Goal: Information Seeking & Learning: Learn about a topic

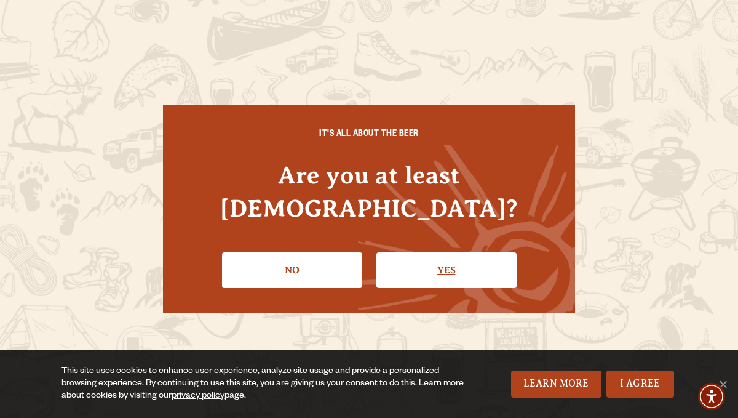
click at [408, 254] on link "Yes" at bounding box center [446, 270] width 140 height 36
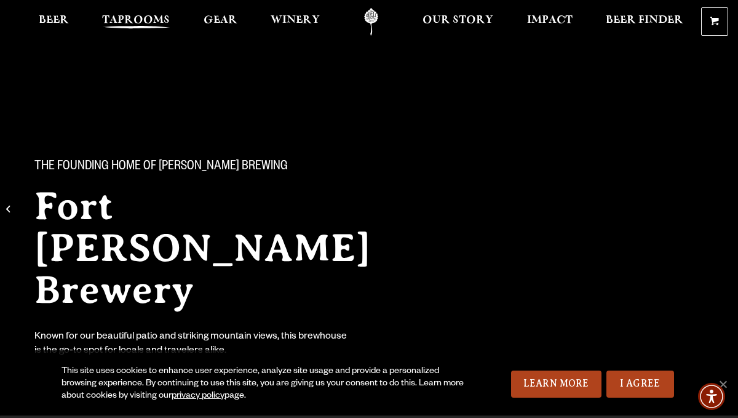
click at [132, 22] on span "Taprooms" at bounding box center [136, 20] width 68 height 10
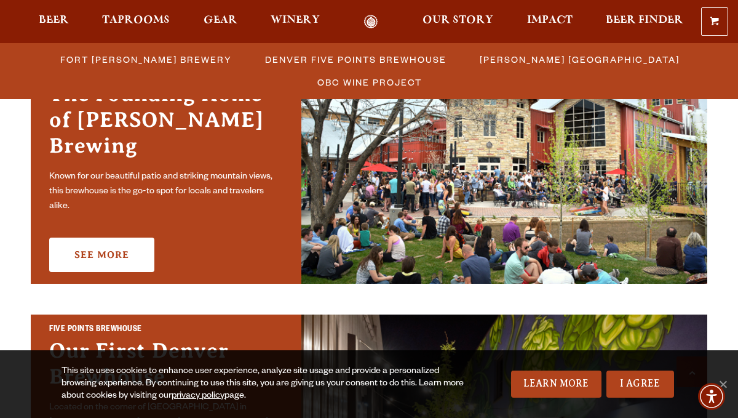
scroll to position [407, 0]
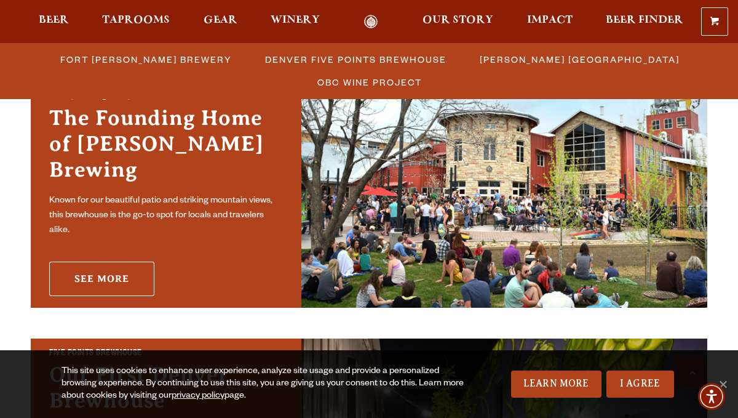
click at [124, 262] on link "See More" at bounding box center [101, 278] width 105 height 34
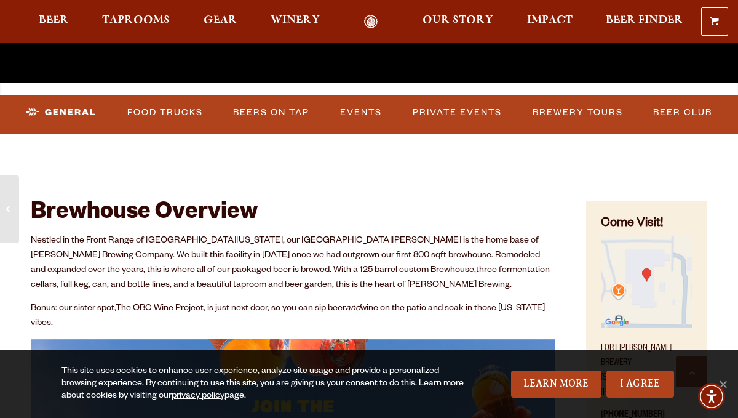
scroll to position [333, 0]
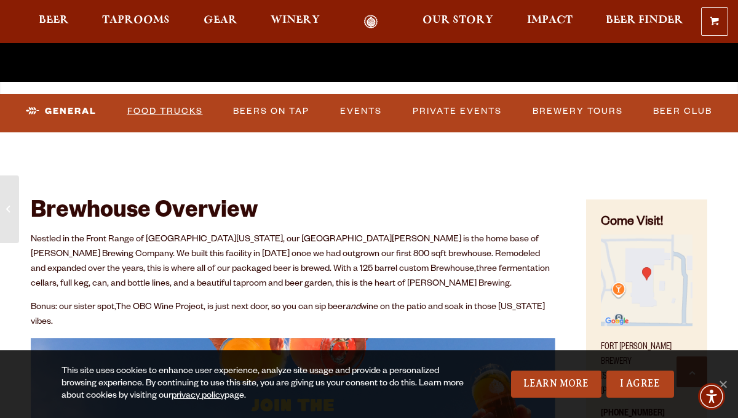
click at [159, 111] on link "Food Trucks" at bounding box center [165, 111] width 86 height 28
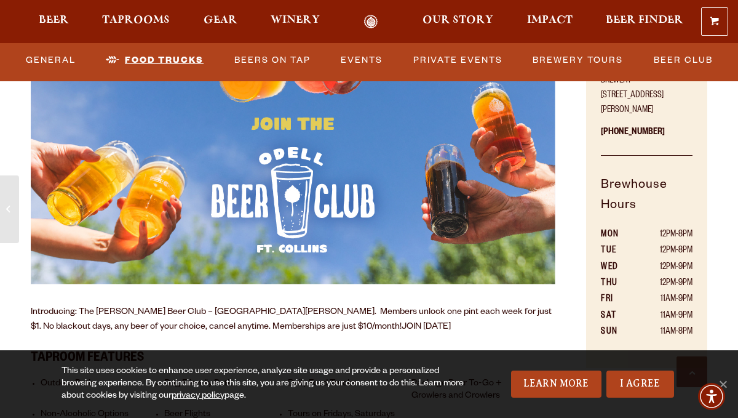
scroll to position [516, 0]
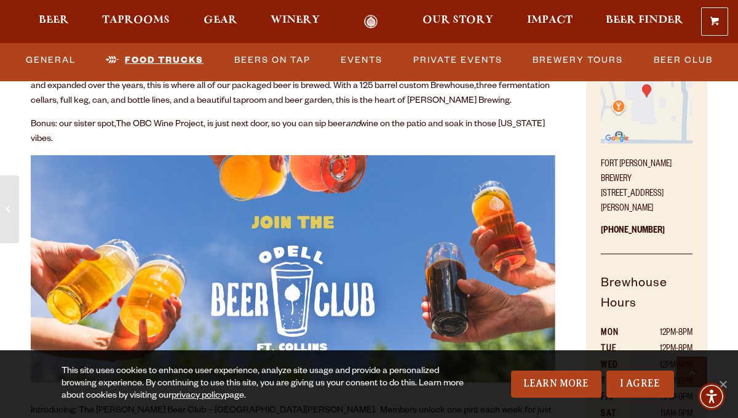
click at [156, 57] on link "Food Trucks" at bounding box center [155, 60] width 108 height 28
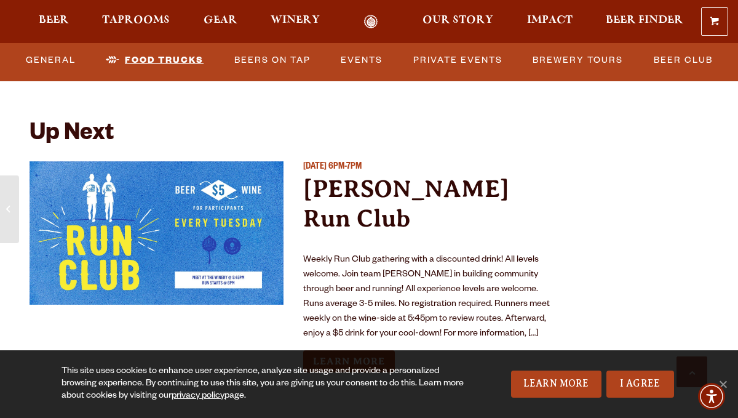
scroll to position [4513, 0]
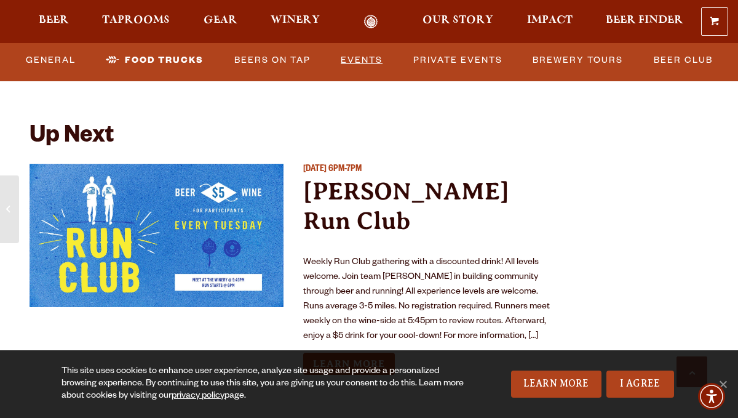
click at [365, 59] on link "Events" at bounding box center [362, 60] width 52 height 28
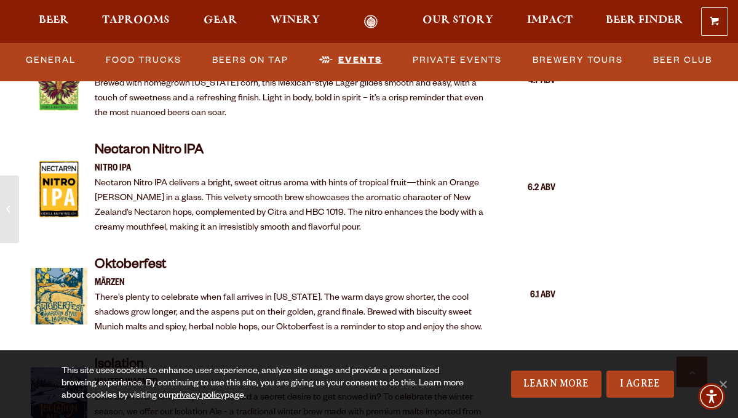
scroll to position [2087, 0]
